Goal: Task Accomplishment & Management: Manage account settings

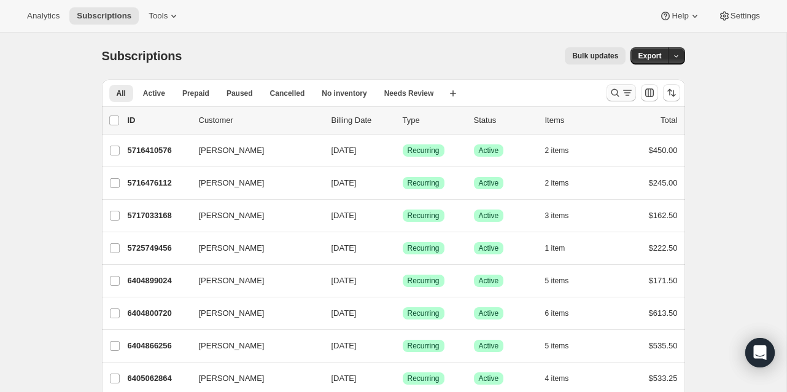
click at [623, 92] on icon "Search and filter results" at bounding box center [628, 93] width 12 height 12
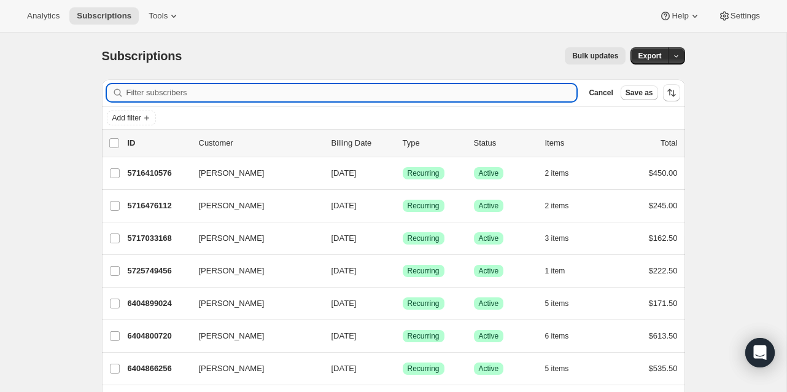
click at [297, 93] on input "Filter subscribers" at bounding box center [352, 92] width 451 height 17
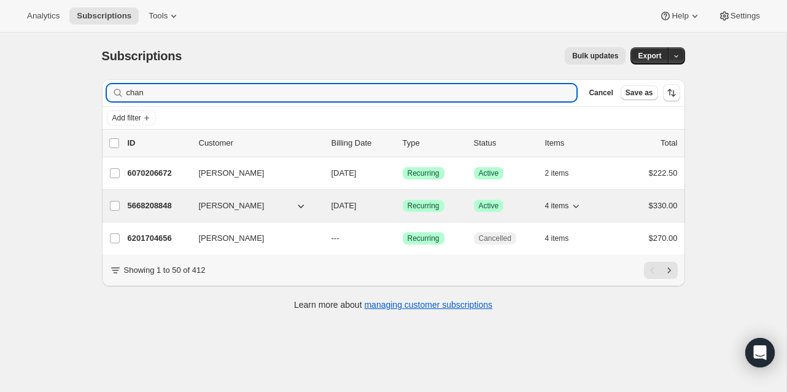
type input "chan"
click at [148, 205] on p "5668208848" at bounding box center [158, 206] width 61 height 12
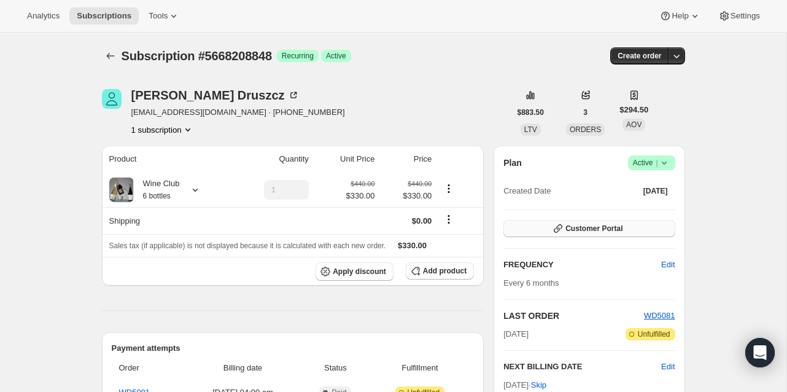
click at [569, 229] on span "Customer Portal" at bounding box center [594, 229] width 57 height 10
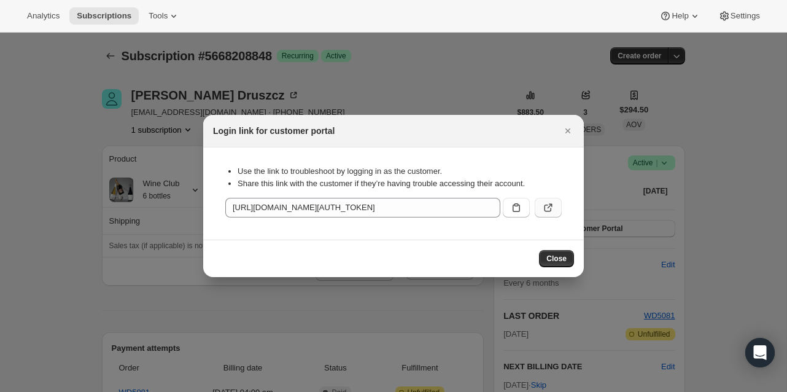
click at [555, 214] on button ":rcc:" at bounding box center [548, 208] width 27 height 20
click at [564, 134] on icon "Close" at bounding box center [568, 131] width 12 height 12
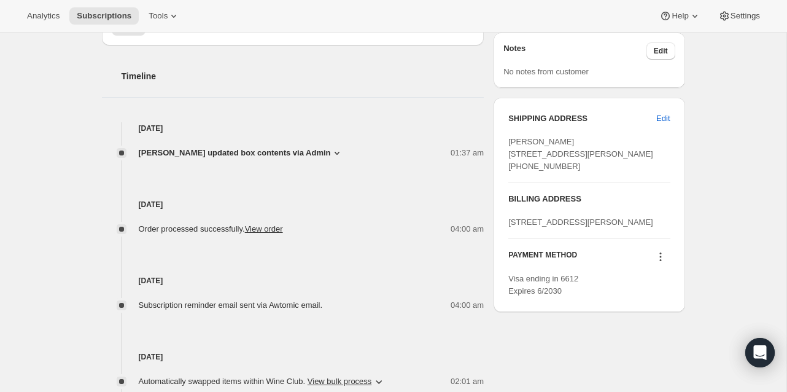
scroll to position [420, 0]
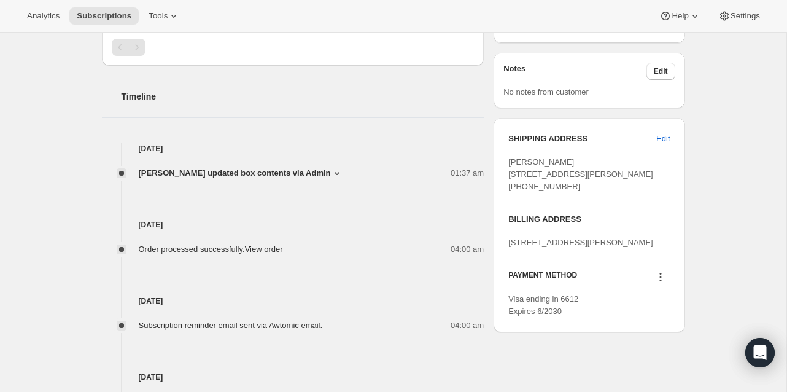
click at [330, 174] on span "[PERSON_NAME] updated box contents via Admin" at bounding box center [235, 173] width 192 height 12
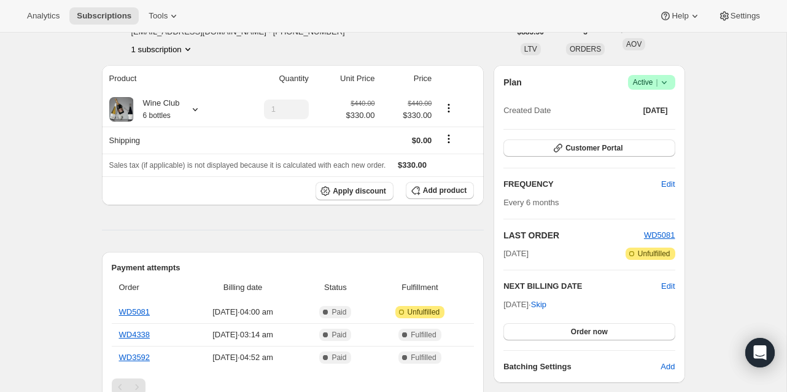
scroll to position [29, 0]
